Goal: Task Accomplishment & Management: Use online tool/utility

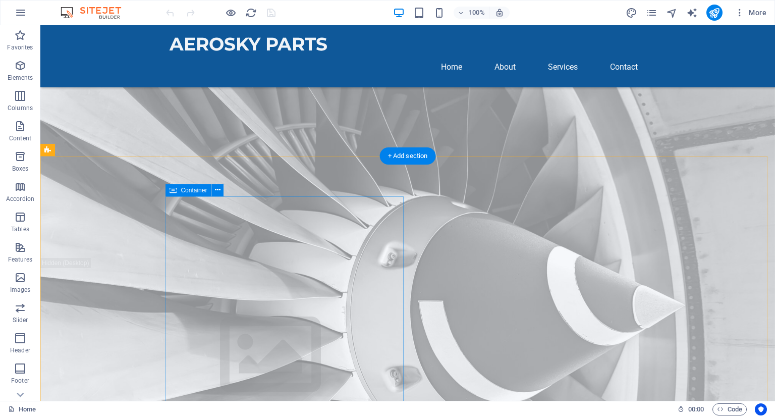
scroll to position [91, 0]
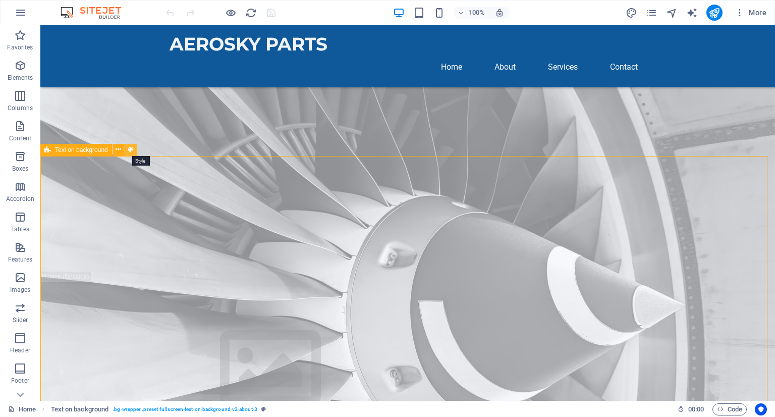
click at [129, 146] on icon at bounding box center [131, 149] width 6 height 11
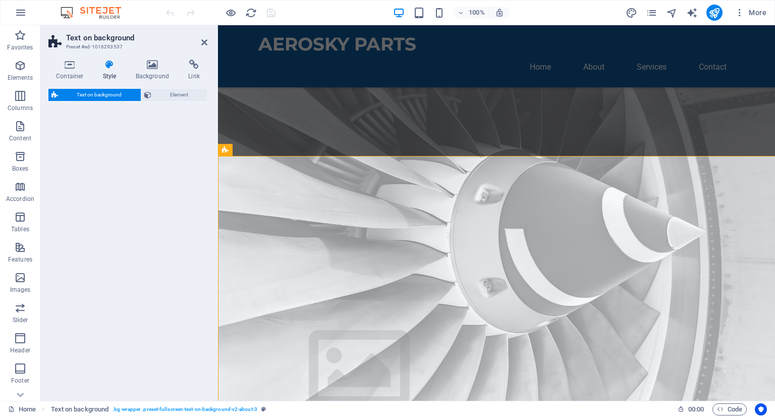
select select "%"
select select "rem"
select select "px"
select select "preset-fullscreen-text-on-background-v2-about-3"
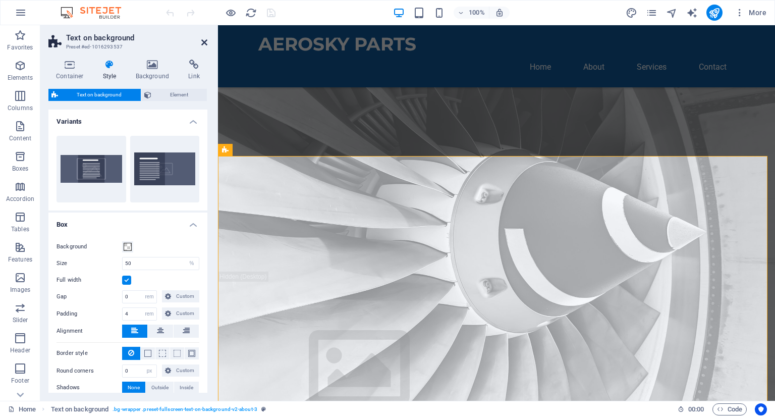
drag, startPoint x: 204, startPoint y: 40, endPoint x: 156, endPoint y: 150, distance: 120.2
click at [204, 40] on icon at bounding box center [204, 42] width 6 height 8
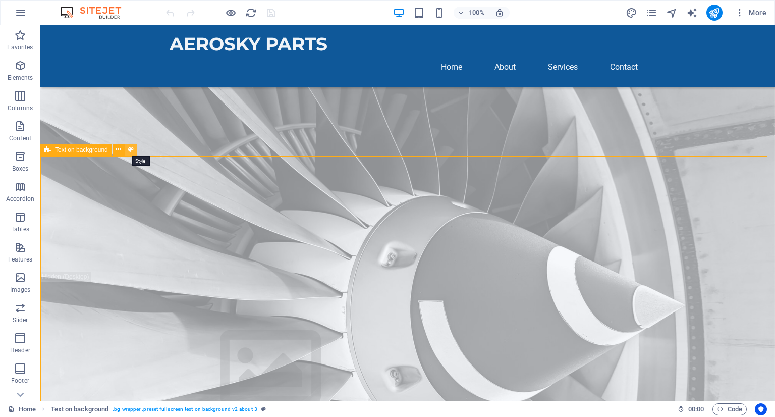
click at [133, 150] on icon at bounding box center [131, 149] width 6 height 11
select select "%"
select select "rem"
select select "px"
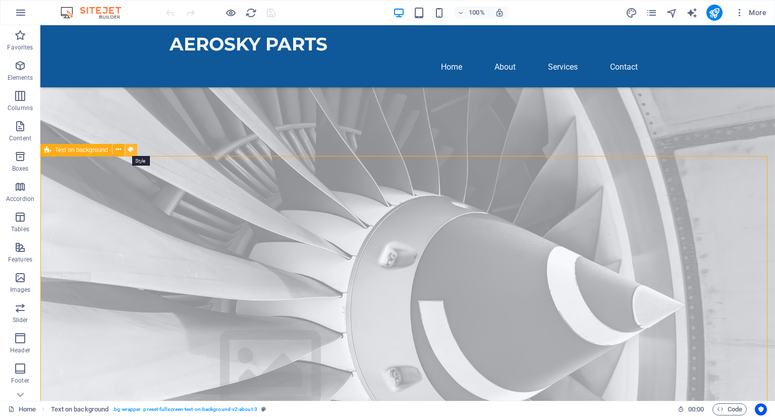
select select "preset-fullscreen-text-on-background-v2-about-3"
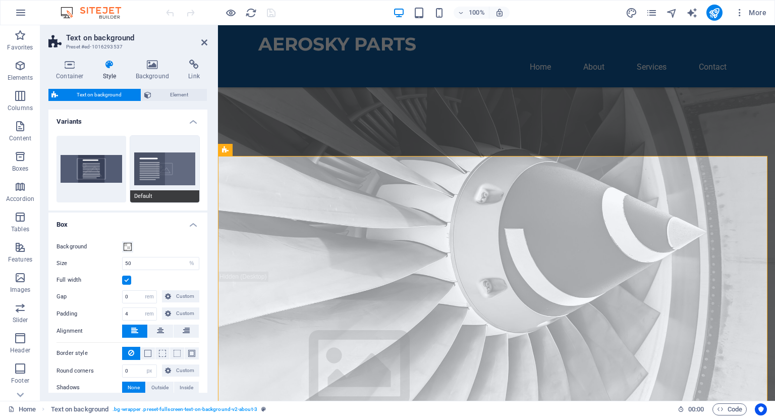
click at [168, 163] on button "Default" at bounding box center [165, 169] width 70 height 67
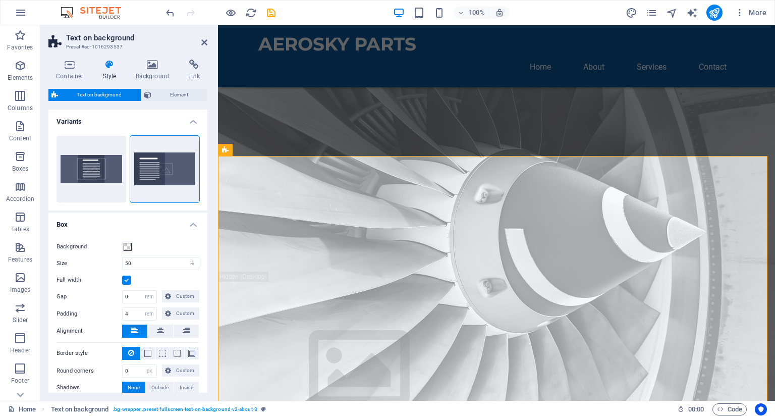
click at [151, 235] on div "Background Size 50 px rem % vh vw Full width Gap 0 px rem % vh vw Custom Custom…" at bounding box center [127, 318] width 163 height 174
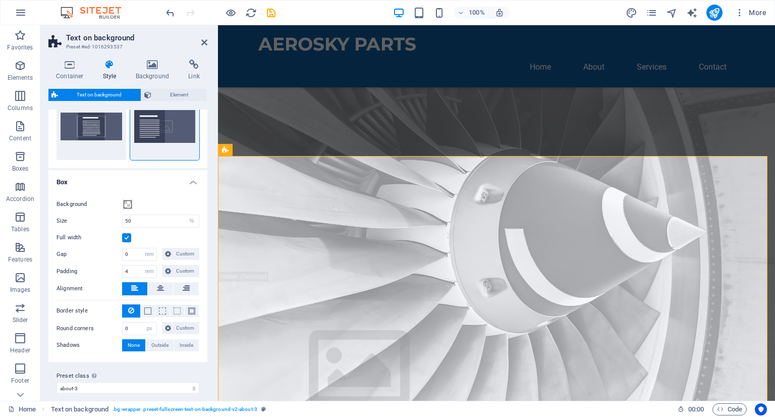
scroll to position [50, 0]
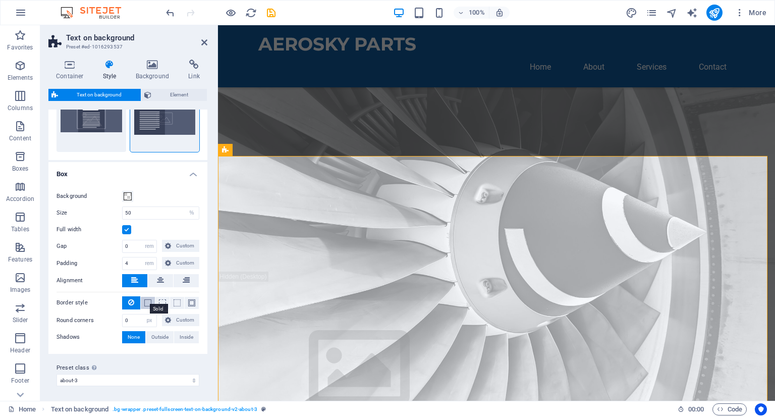
click at [148, 301] on span at bounding box center [147, 302] width 7 height 7
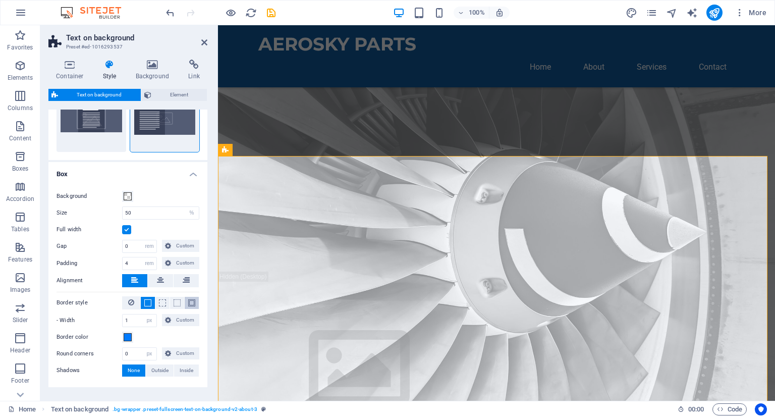
click at [185, 303] on button at bounding box center [192, 303] width 14 height 12
click at [126, 296] on button at bounding box center [131, 302] width 18 height 13
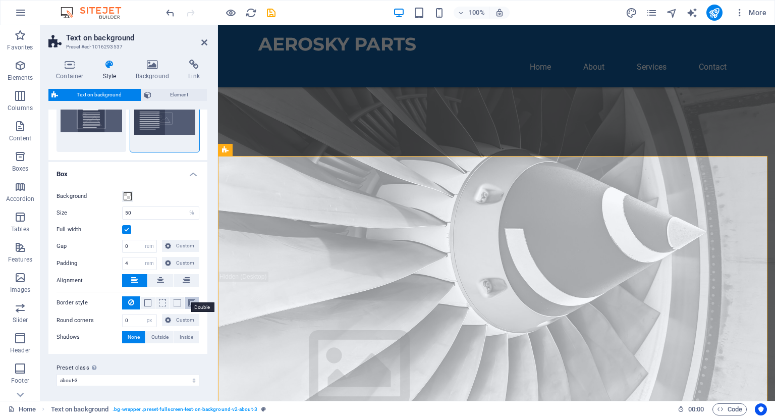
click at [189, 299] on span at bounding box center [191, 302] width 7 height 7
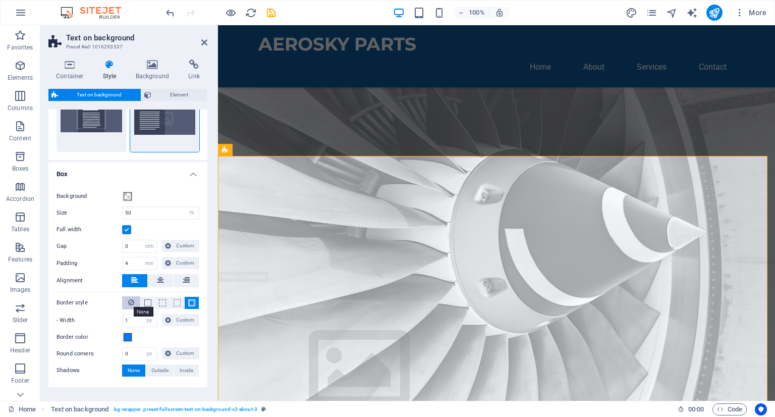
click at [131, 300] on icon at bounding box center [131, 302] width 6 height 12
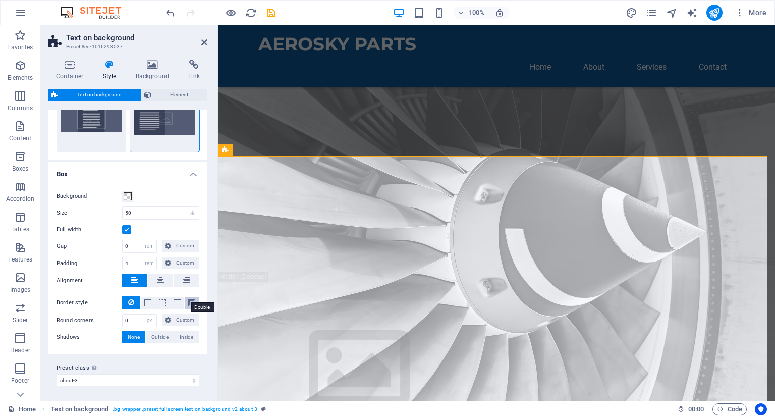
click at [188, 301] on span at bounding box center [191, 302] width 7 height 7
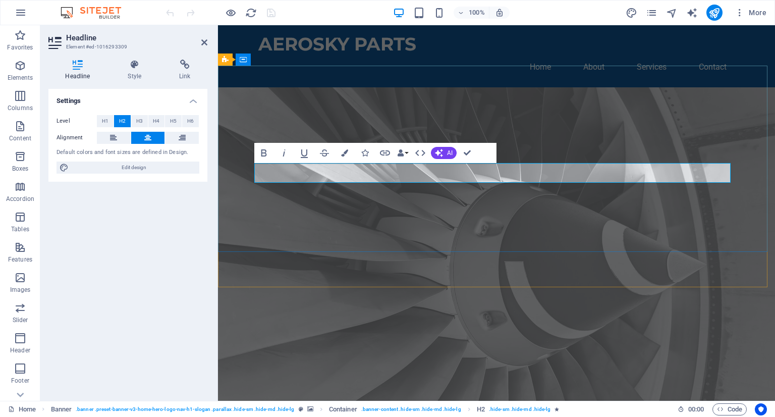
drag, startPoint x: 579, startPoint y: 172, endPoint x: 634, endPoint y: 170, distance: 54.5
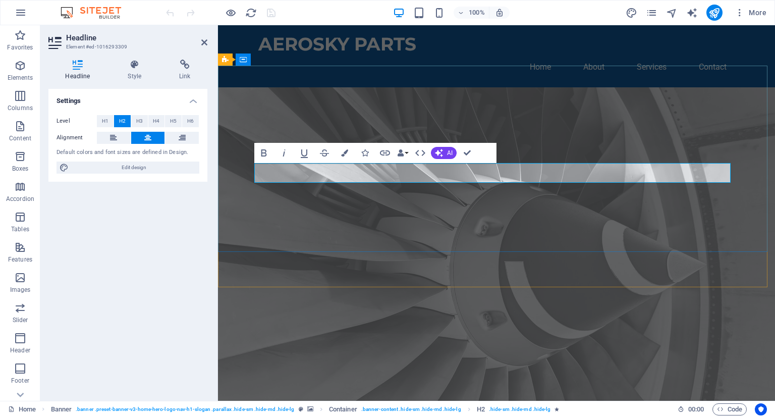
drag, startPoint x: 566, startPoint y: 172, endPoint x: 485, endPoint y: 167, distance: 80.9
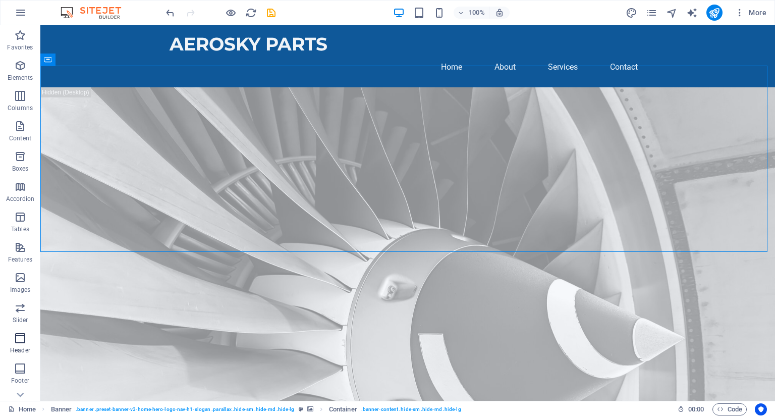
click at [17, 339] on icon "button" at bounding box center [20, 338] width 12 height 12
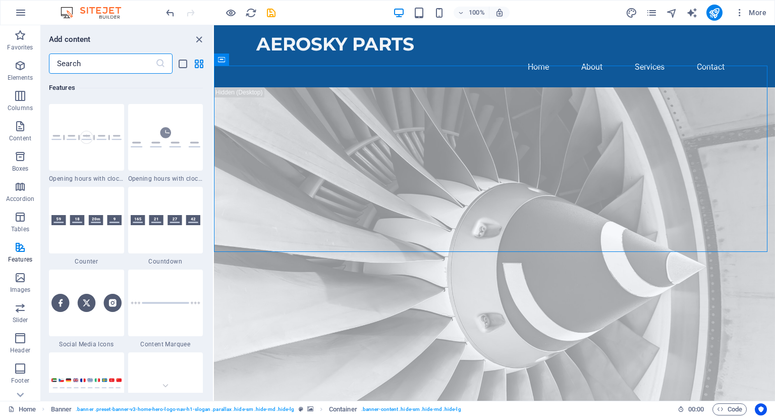
scroll to position [4414, 0]
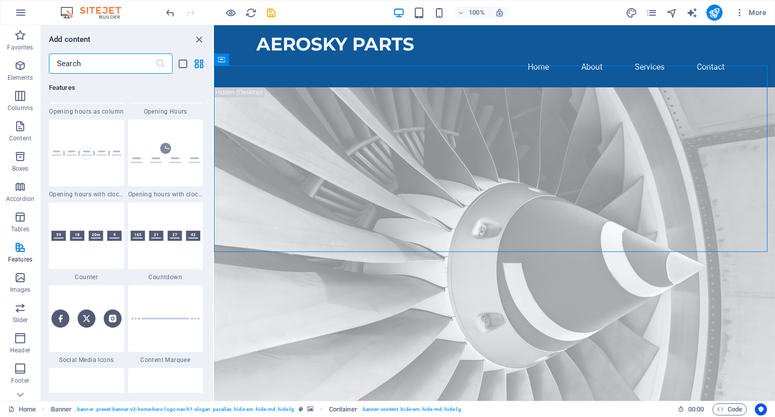
click at [105, 63] on input "text" at bounding box center [102, 63] width 106 height 20
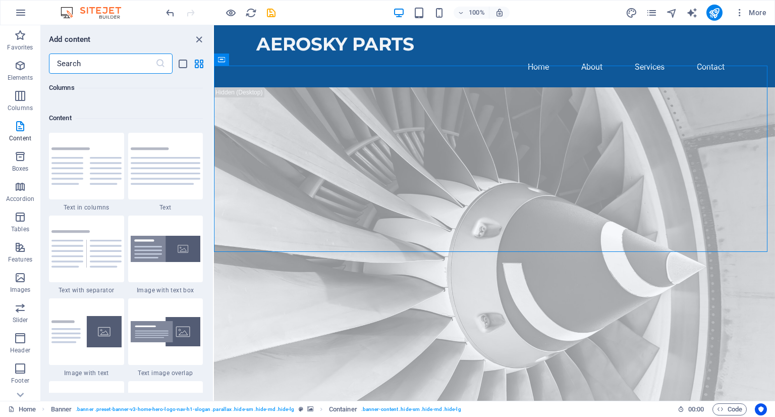
scroll to position [1727, 0]
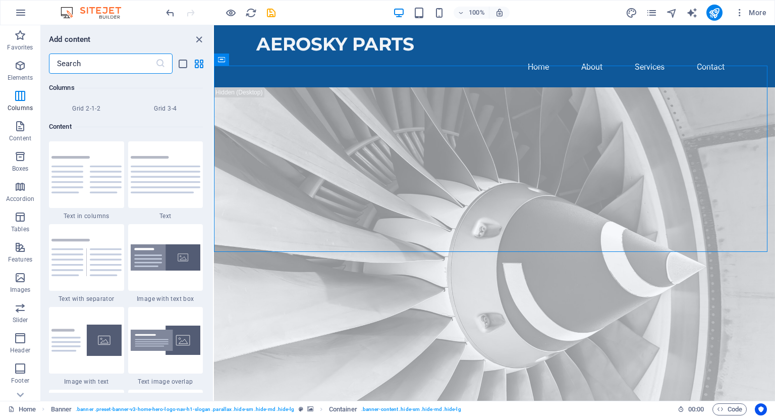
click at [90, 70] on input "text" at bounding box center [102, 63] width 106 height 20
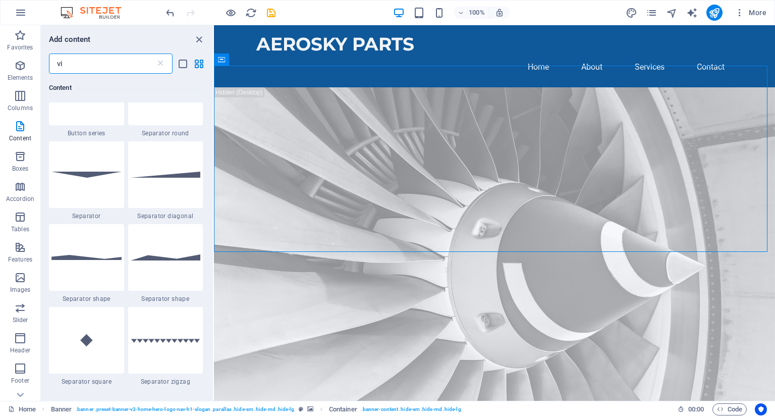
scroll to position [0, 0]
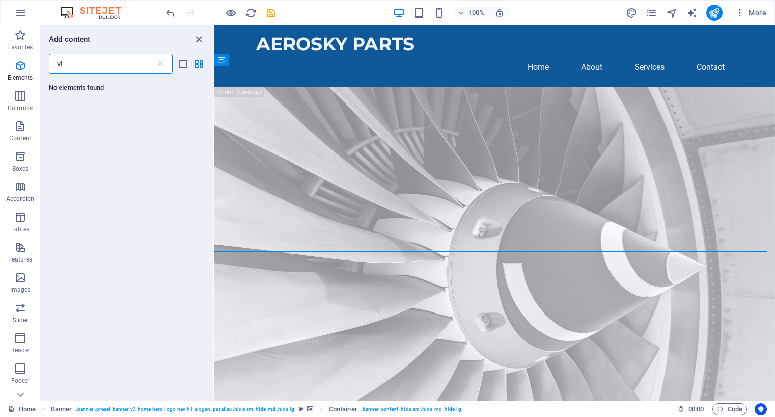
type input "v"
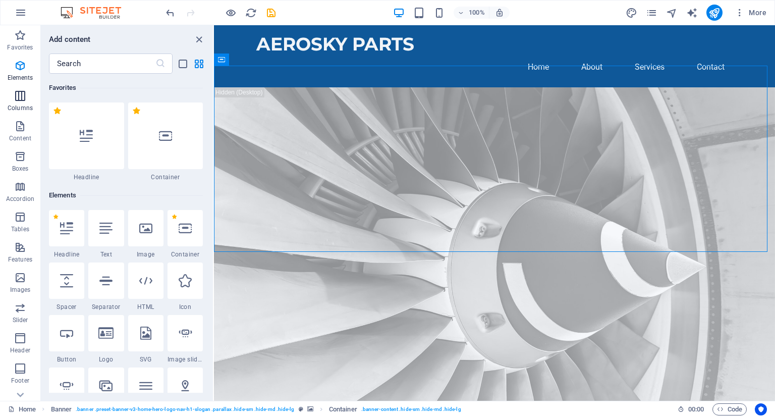
click at [22, 103] on span "Columns" at bounding box center [20, 102] width 40 height 24
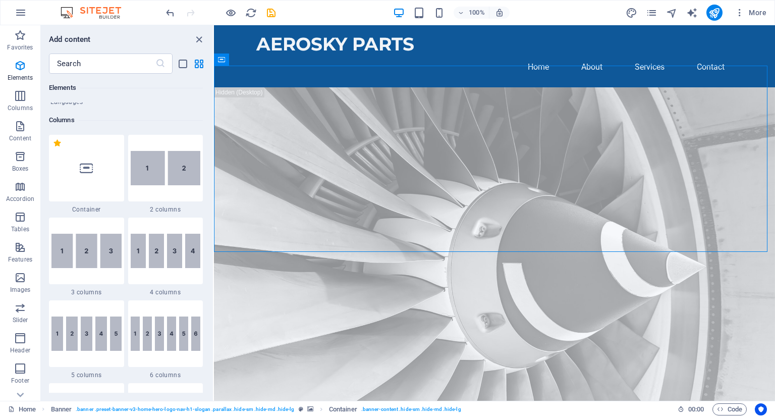
scroll to position [500, 0]
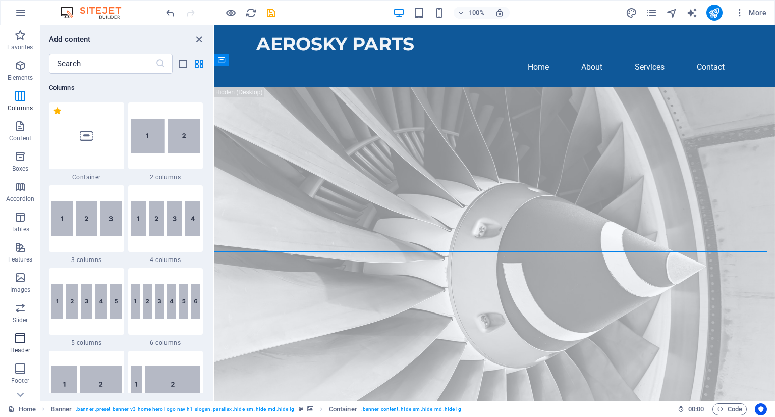
click at [22, 334] on icon "button" at bounding box center [20, 338] width 12 height 12
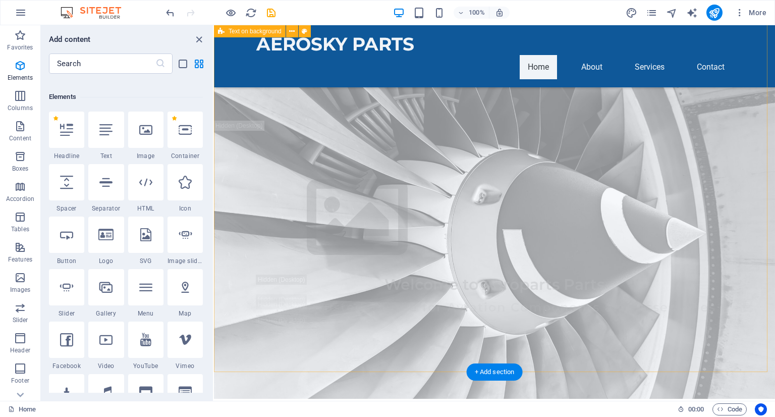
scroll to position [242, 0]
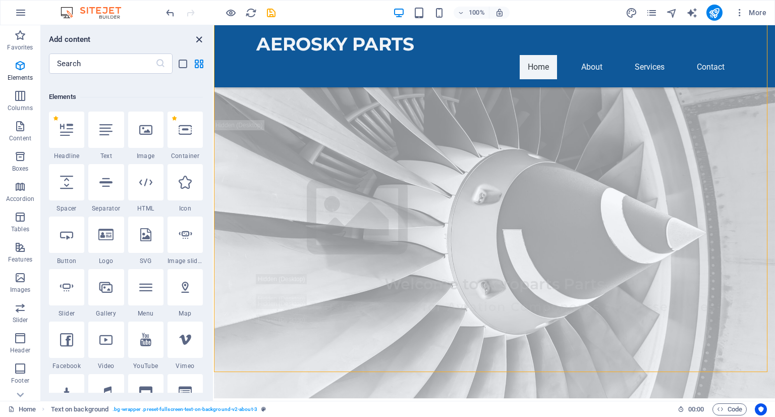
drag, startPoint x: 201, startPoint y: 40, endPoint x: 147, endPoint y: 33, distance: 55.0
click at [201, 40] on icon "close panel" at bounding box center [199, 40] width 12 height 12
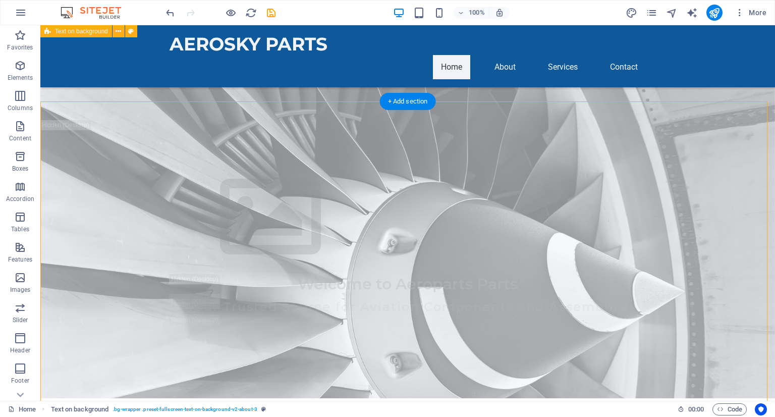
scroll to position [145, 0]
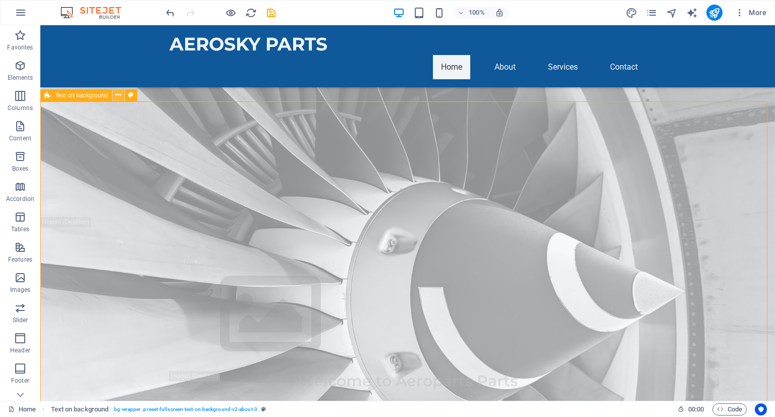
click at [119, 91] on icon at bounding box center [119, 95] width 6 height 11
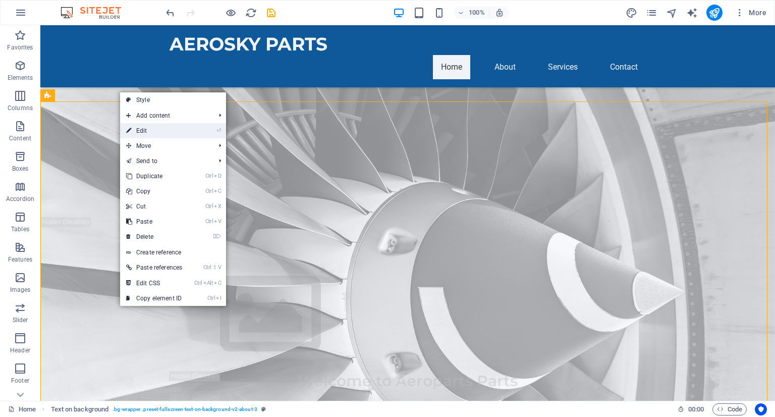
click at [155, 136] on link "⏎ Edit" at bounding box center [154, 130] width 68 height 15
